Goal: Navigation & Orientation: Find specific page/section

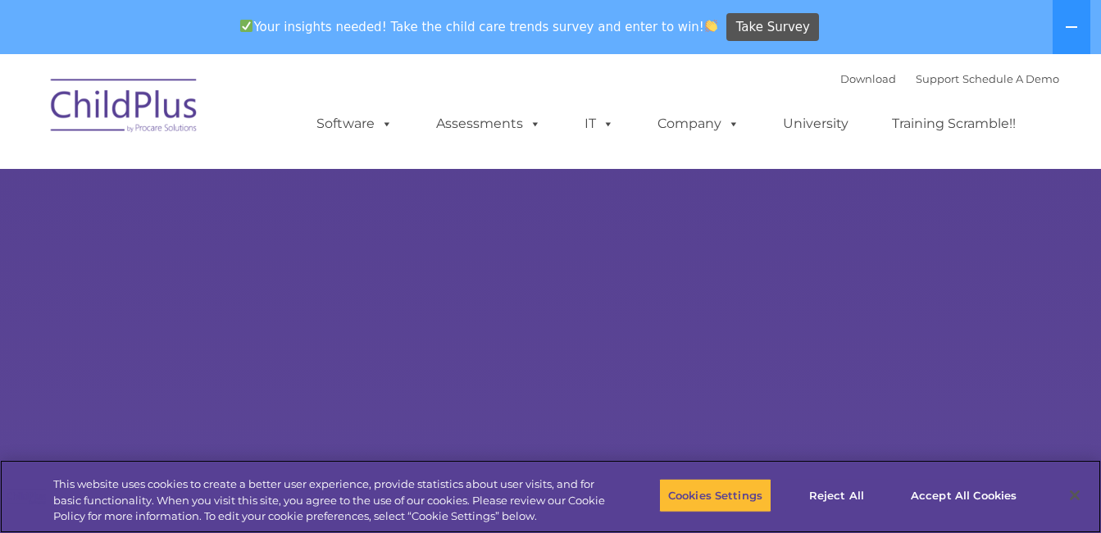
select select "MEDIUM"
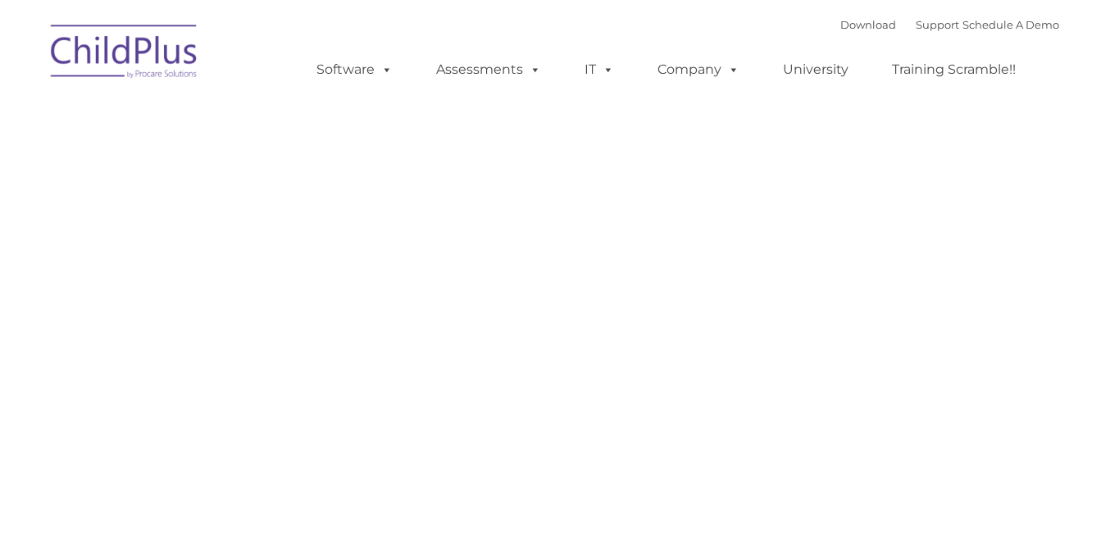
type input ""
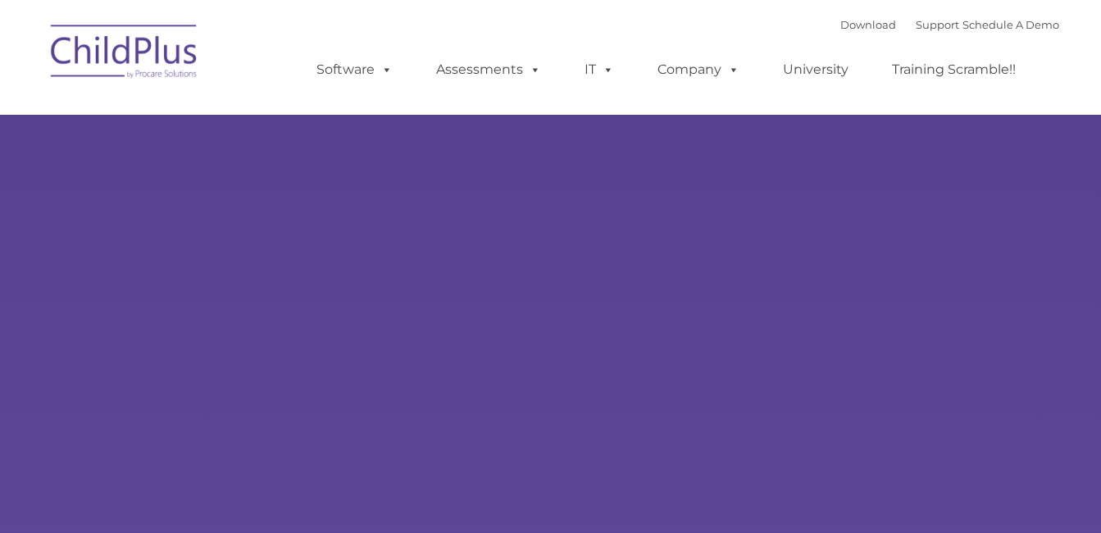
type input ""
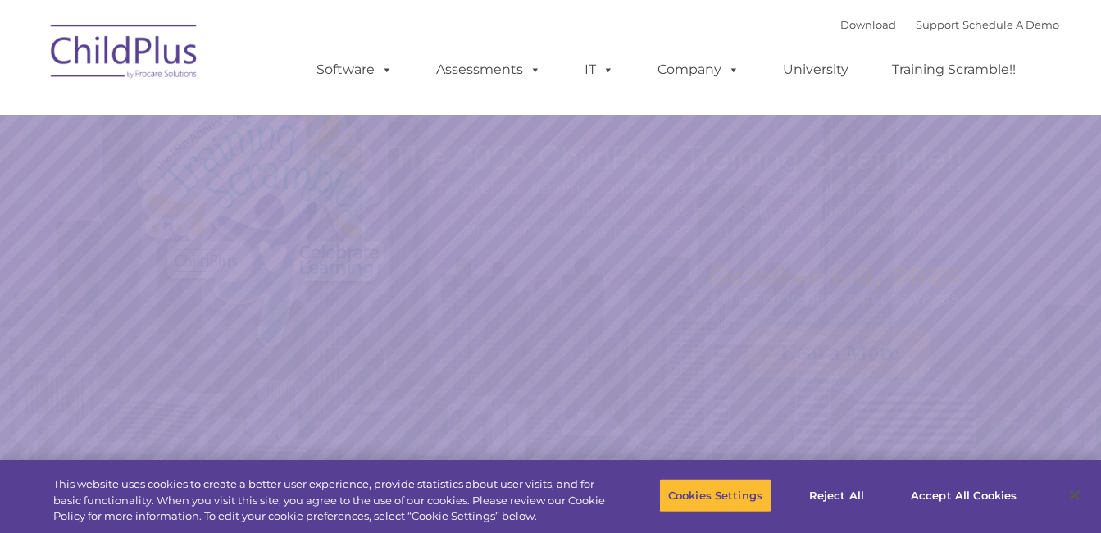
select select "MEDIUM"
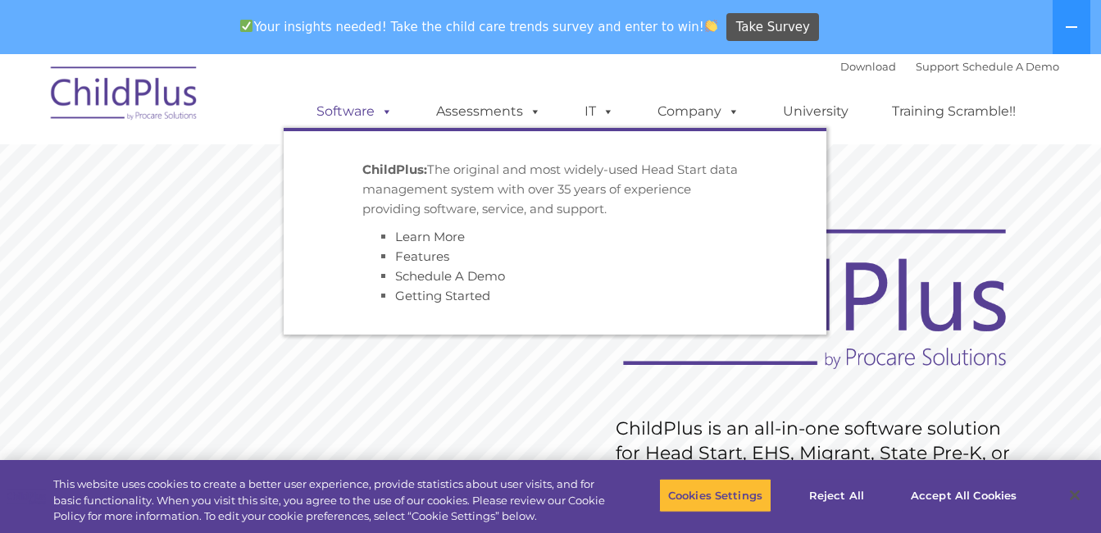
click at [367, 109] on link "Software" at bounding box center [354, 111] width 109 height 33
